Goal: Task Accomplishment & Management: Use online tool/utility

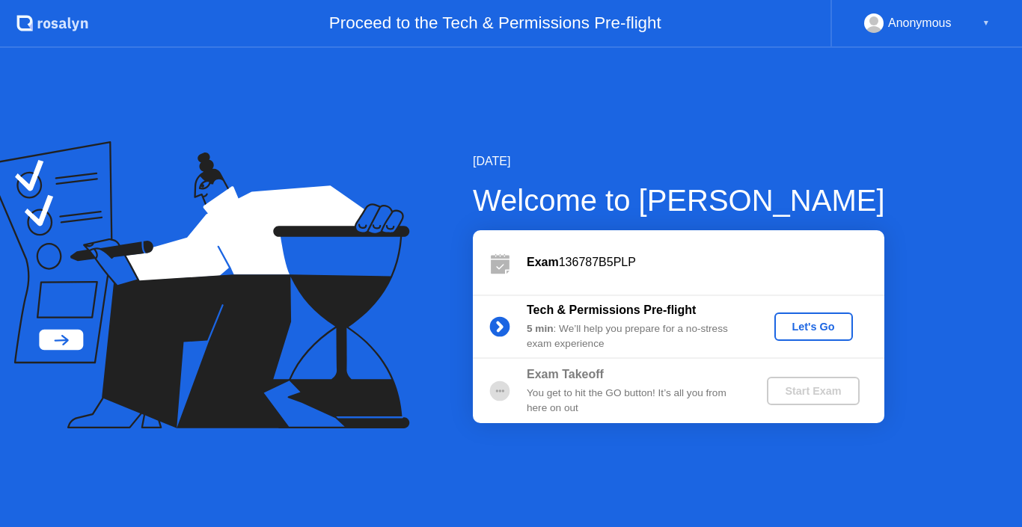
click at [818, 333] on div "Let's Go" at bounding box center [813, 327] width 67 height 12
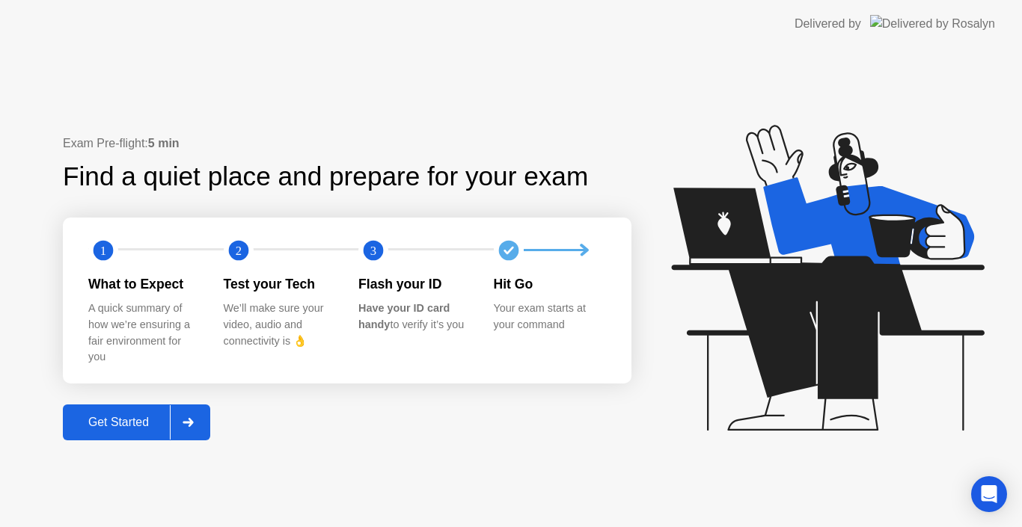
click at [142, 423] on div "Get Started" at bounding box center [118, 422] width 102 height 13
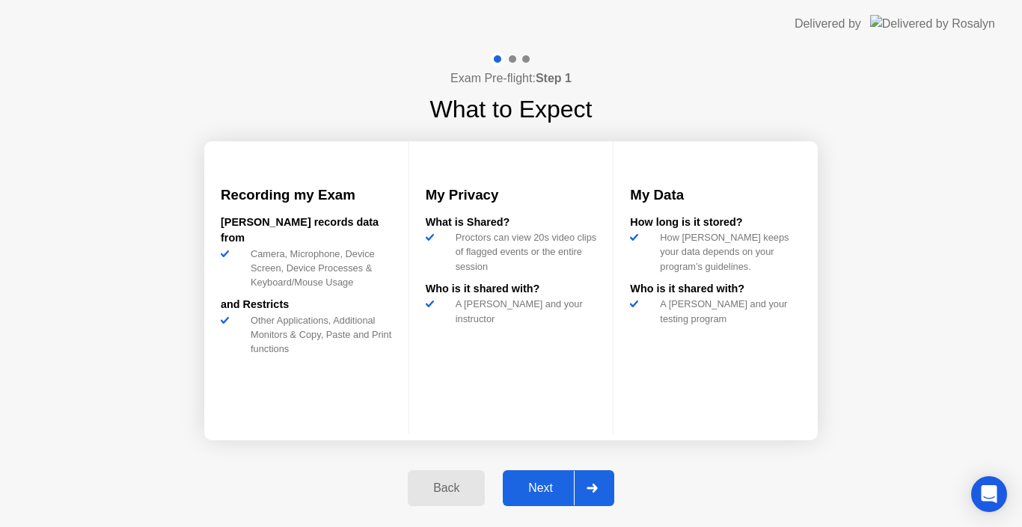
click at [548, 492] on div "Next" at bounding box center [540, 488] width 67 height 13
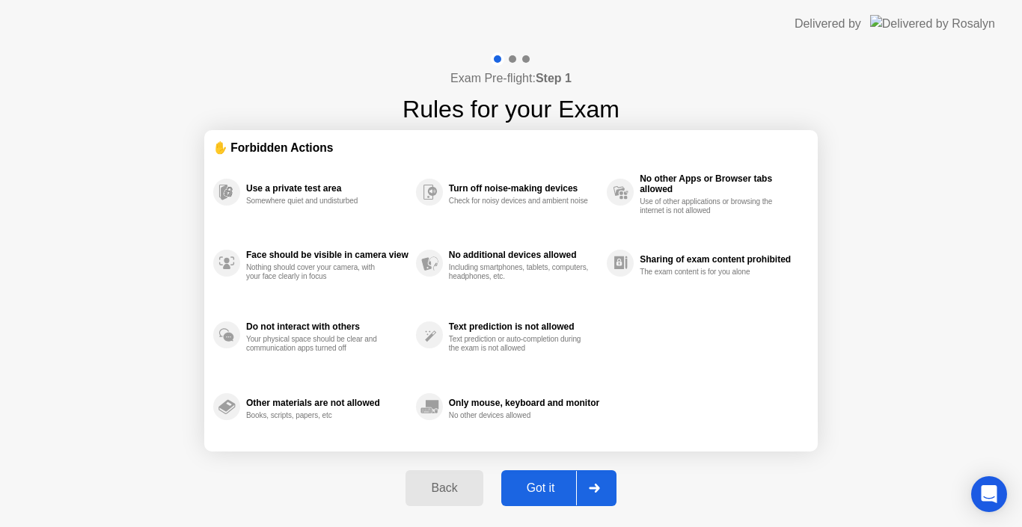
click at [545, 500] on button "Got it" at bounding box center [558, 489] width 115 height 36
select select "Available cameras"
select select "Available speakers"
select select "Available microphones"
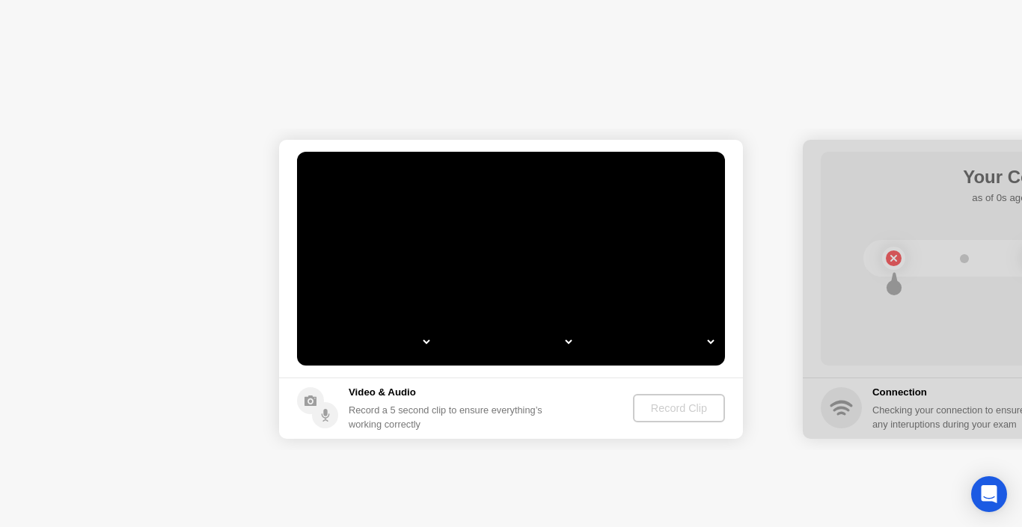
select select "**********"
select select "*******"
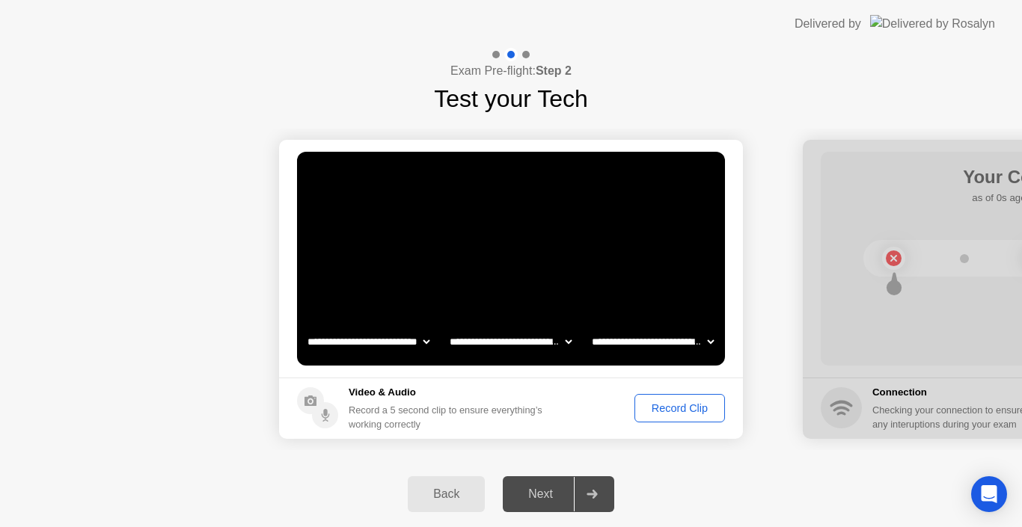
click at [695, 397] on button "Record Clip" at bounding box center [679, 408] width 91 height 28
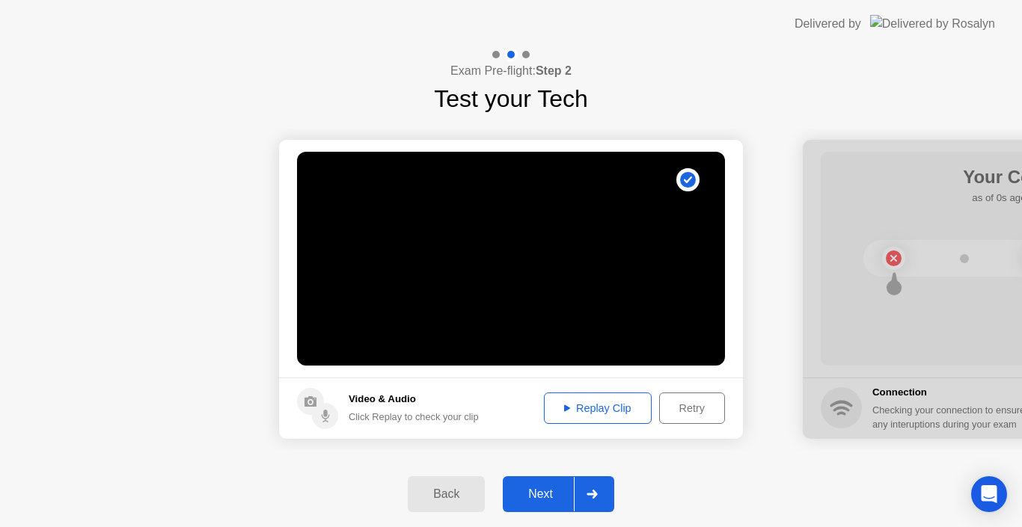
click at [559, 495] on div "Next" at bounding box center [540, 494] width 67 height 13
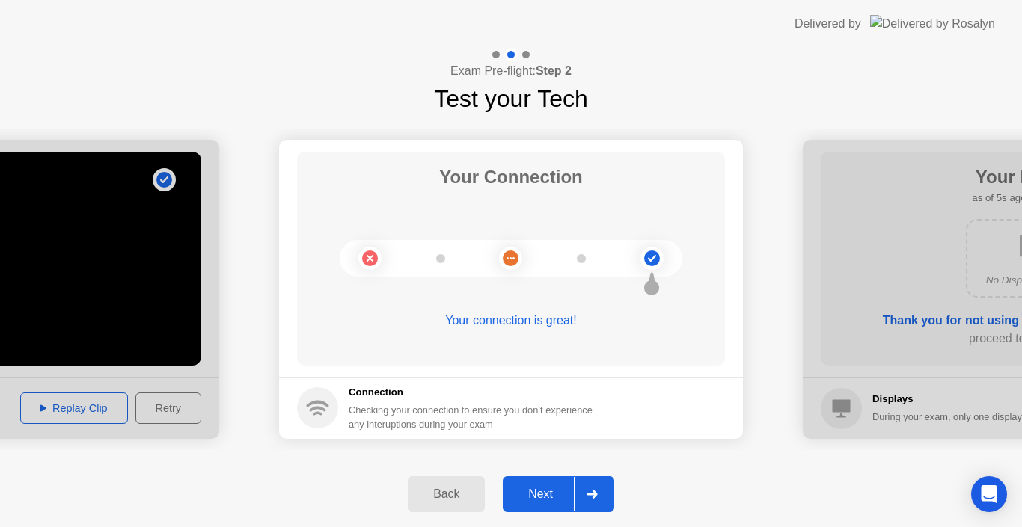
click at [535, 490] on div "Next" at bounding box center [540, 494] width 67 height 13
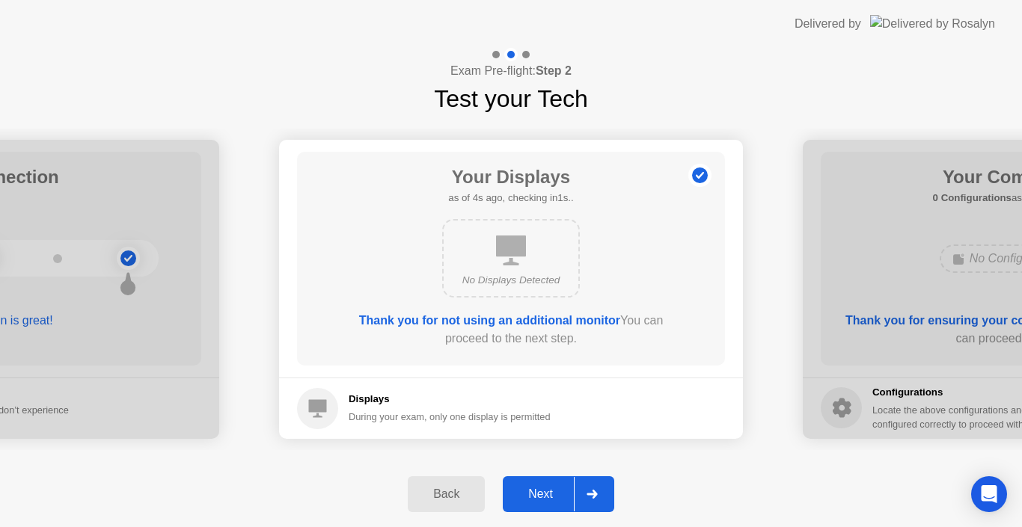
click at [541, 498] on div "Next" at bounding box center [540, 494] width 67 height 13
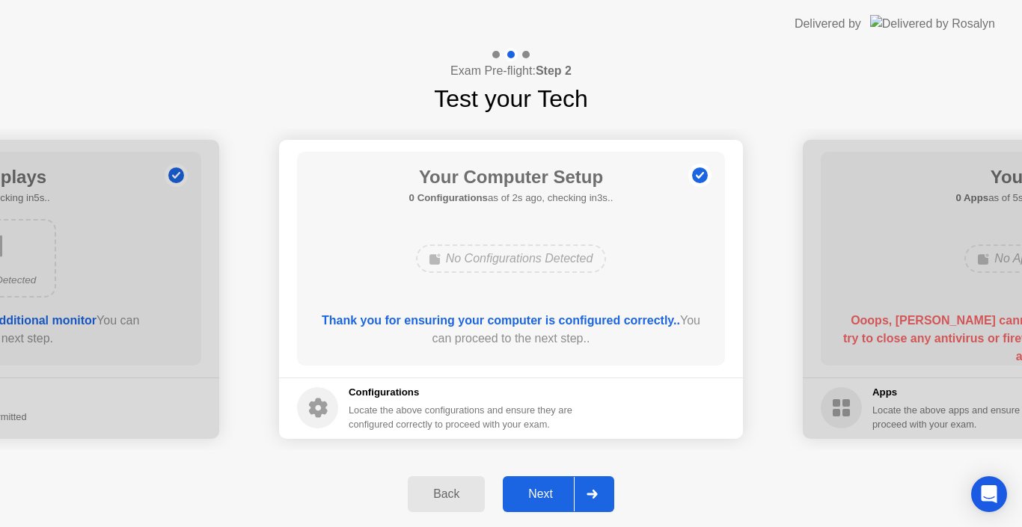
click at [541, 498] on div "Next" at bounding box center [540, 494] width 67 height 13
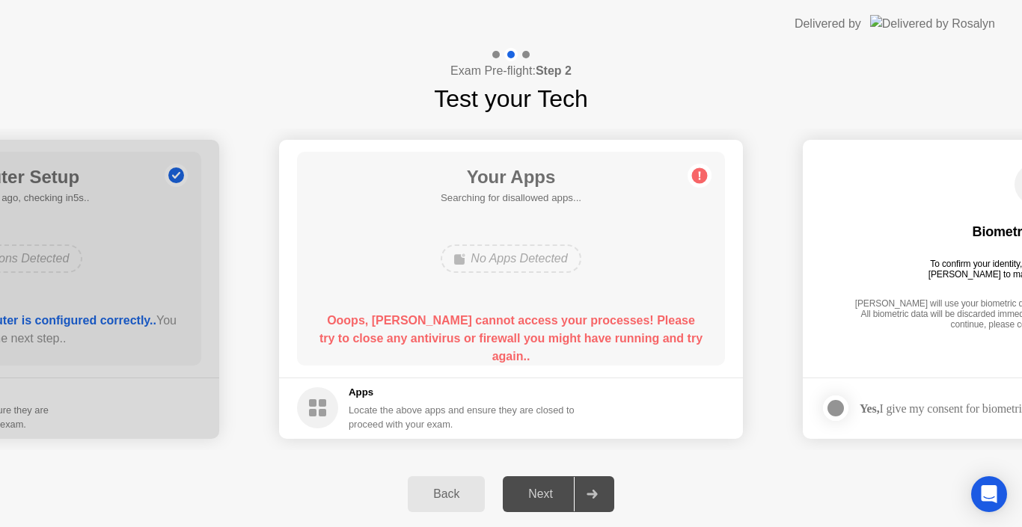
click at [594, 493] on icon at bounding box center [592, 494] width 11 height 9
click at [541, 501] on div "Next" at bounding box center [540, 494] width 67 height 13
click at [454, 504] on button "Back" at bounding box center [446, 495] width 77 height 36
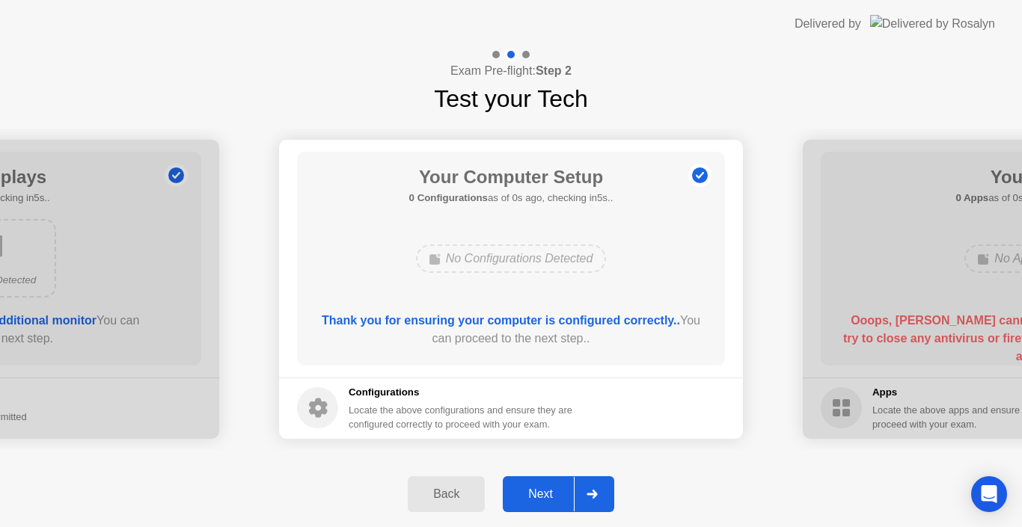
click at [530, 497] on div "Next" at bounding box center [540, 494] width 67 height 13
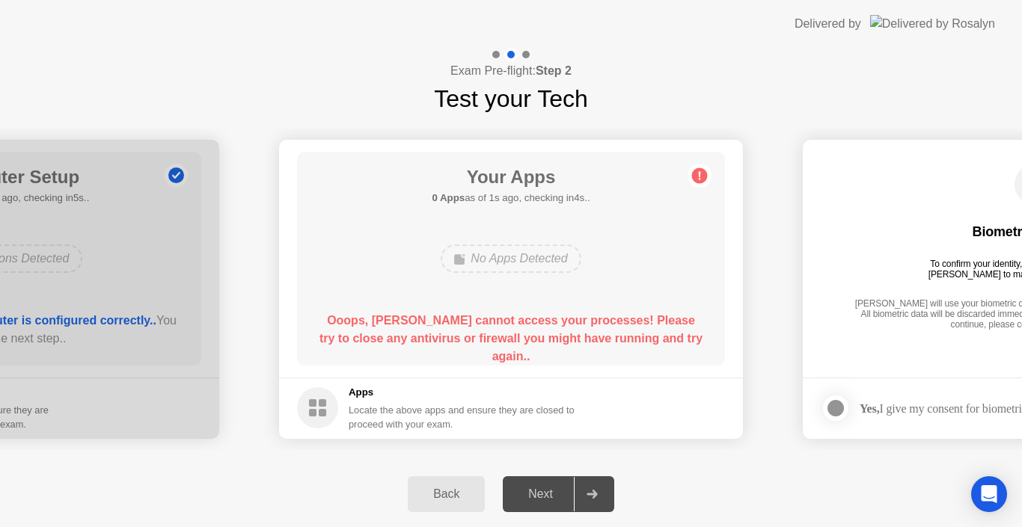
click at [653, 462] on div "Back Next" at bounding box center [511, 495] width 1022 height 66
click at [545, 501] on div "Next" at bounding box center [540, 494] width 67 height 13
